Goal: Task Accomplishment & Management: Manage account settings

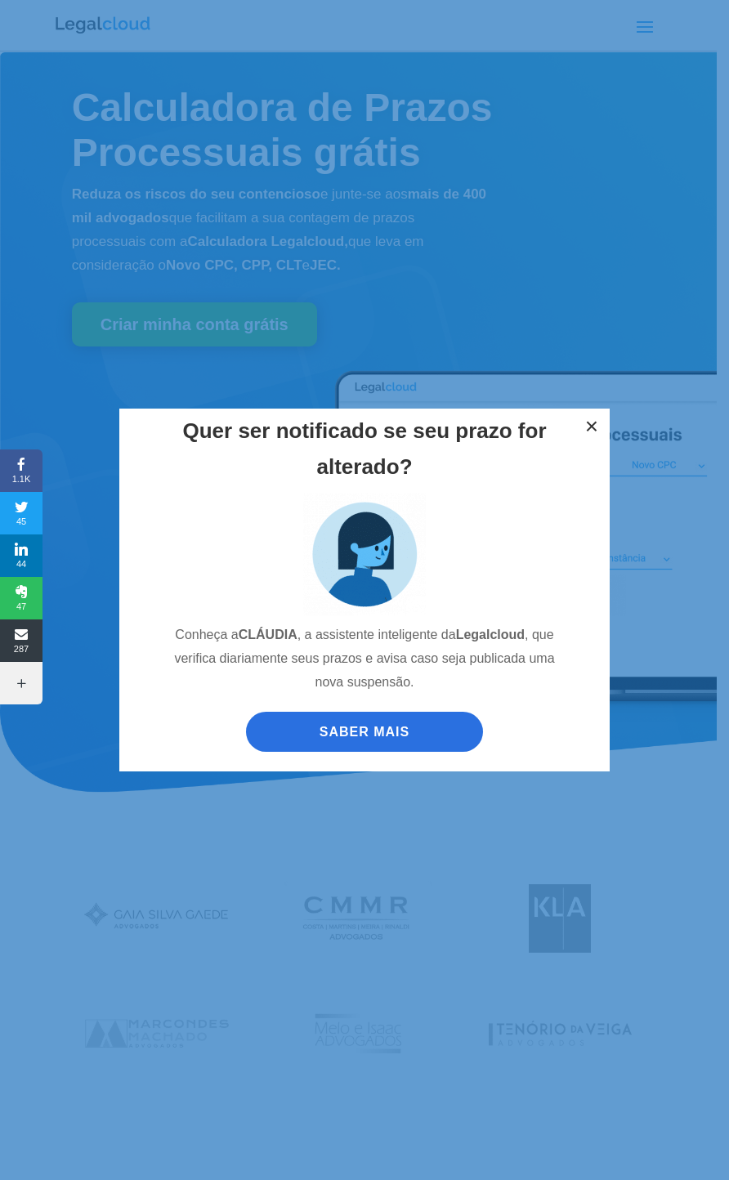
click at [601, 431] on button "×" at bounding box center [592, 427] width 36 height 36
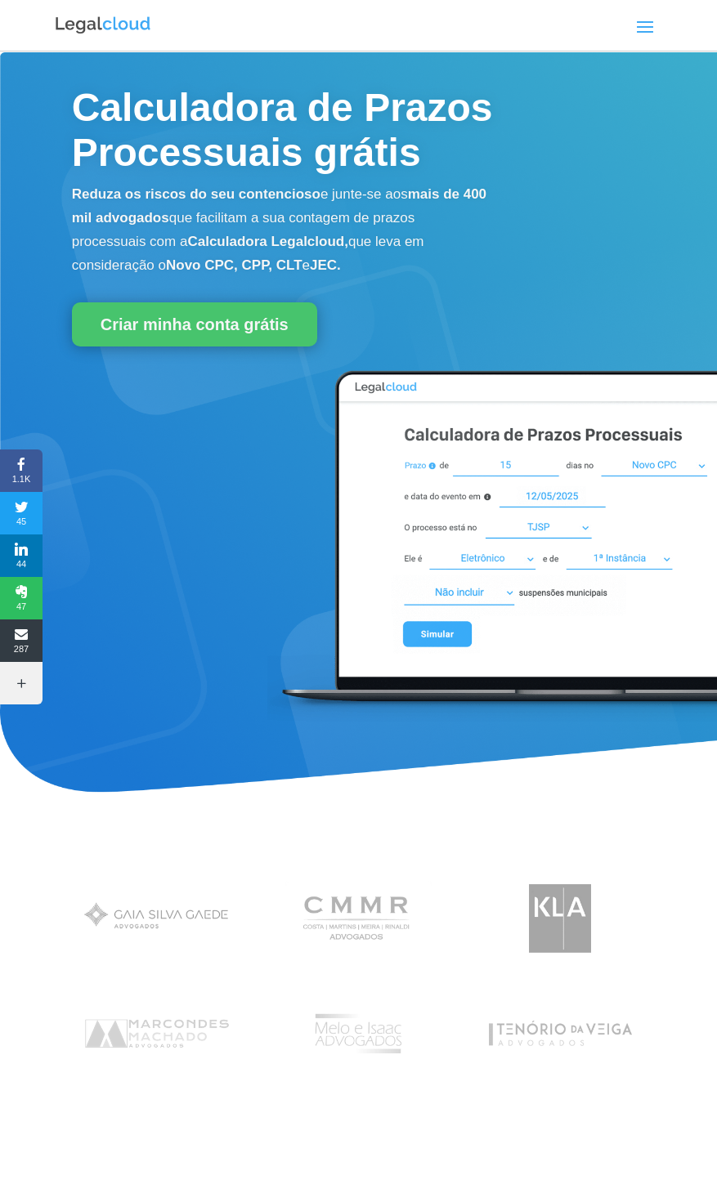
click at [655, 30] on span at bounding box center [645, 26] width 26 height 26
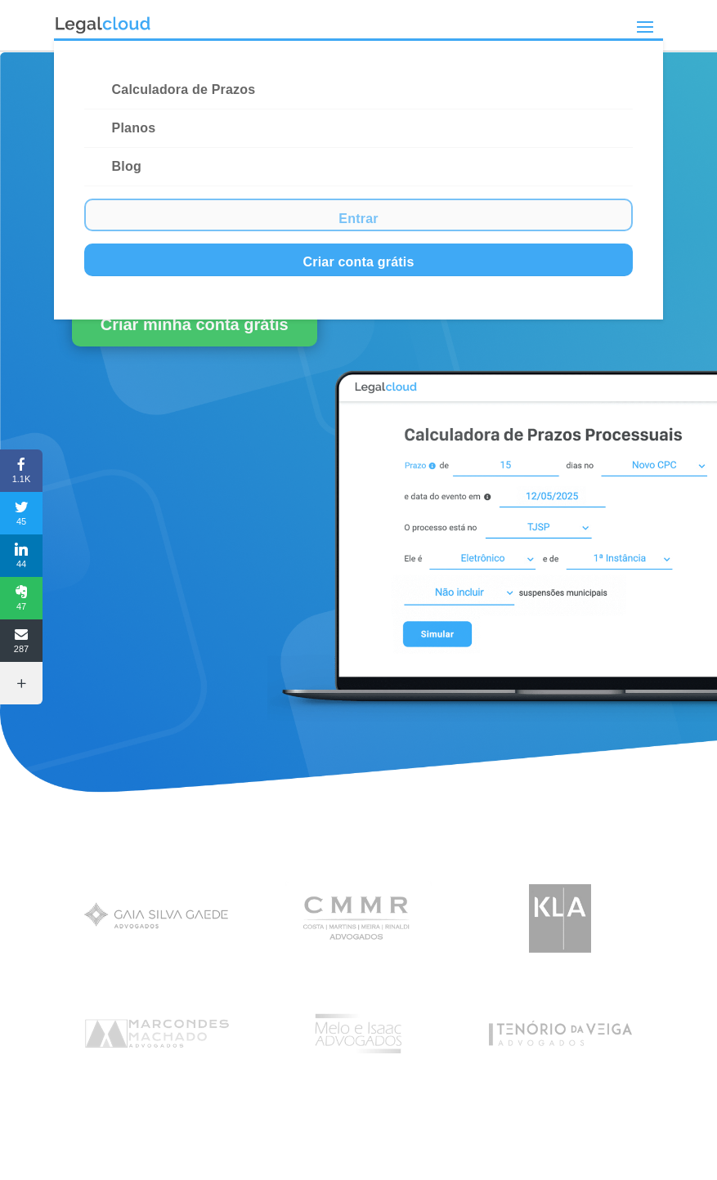
click at [377, 221] on link "Entrar" at bounding box center [358, 215] width 548 height 33
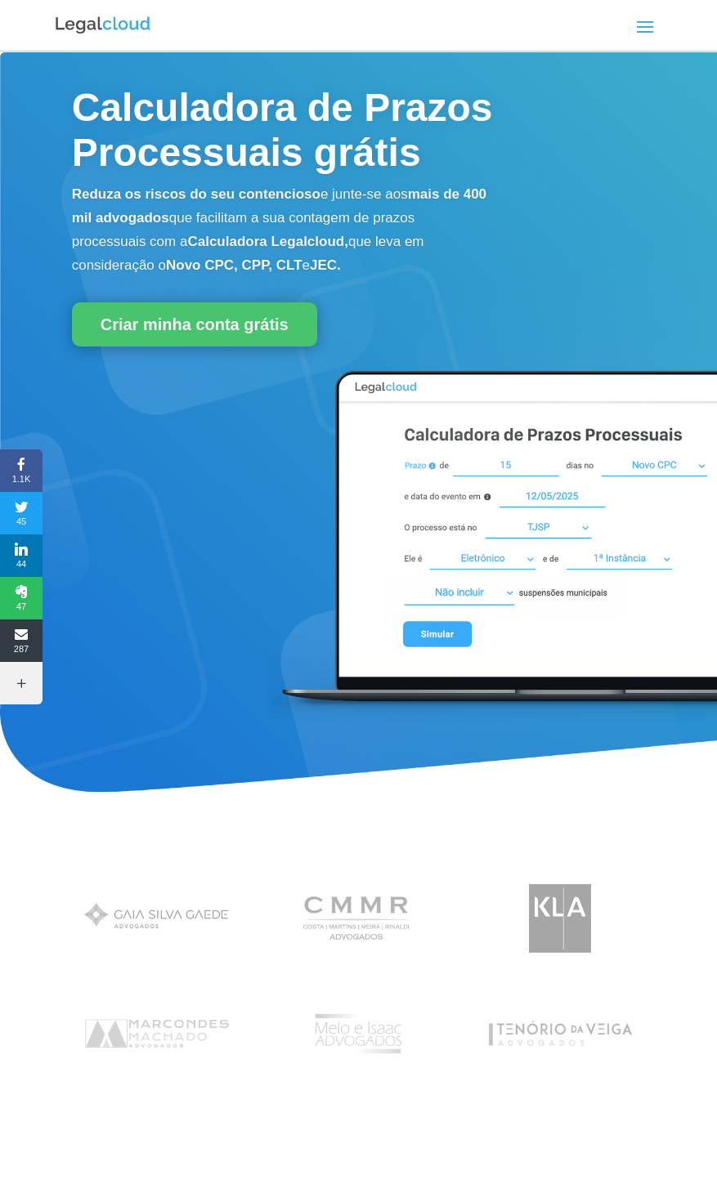
click at [643, 33] on span at bounding box center [645, 26] width 26 height 26
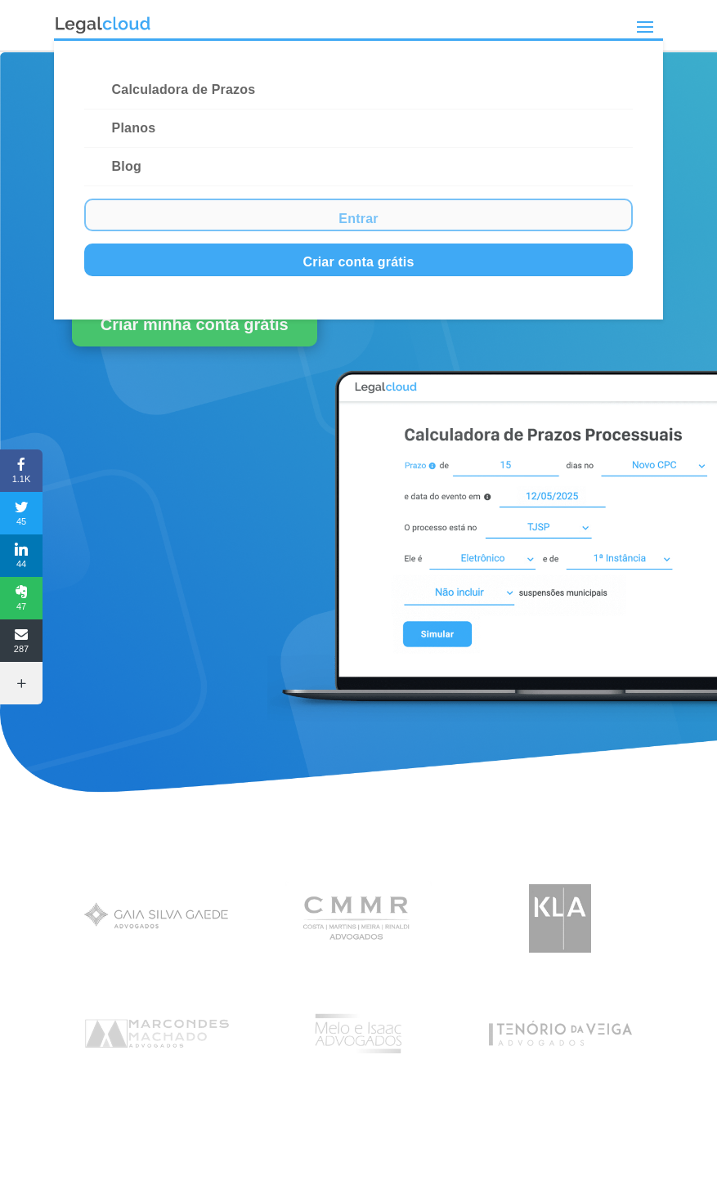
click at [366, 217] on link "Entrar" at bounding box center [358, 215] width 548 height 33
